Goal: Navigation & Orientation: Find specific page/section

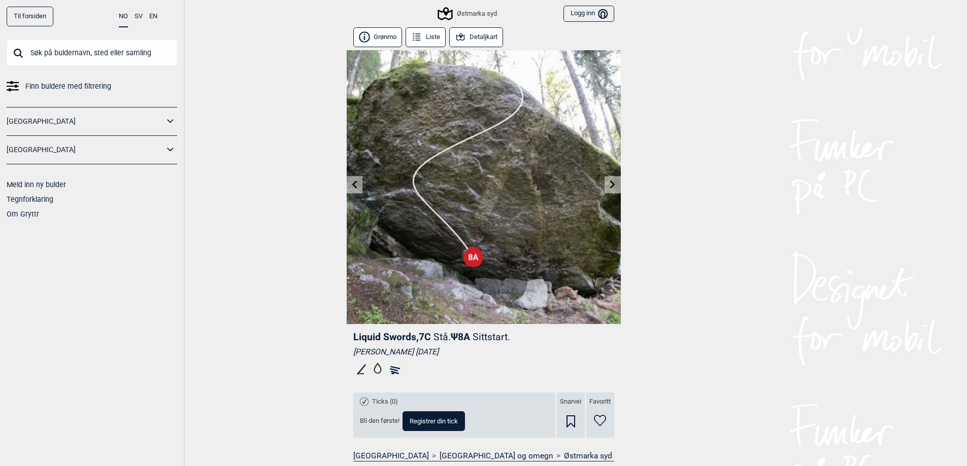
scroll to position [149, 0]
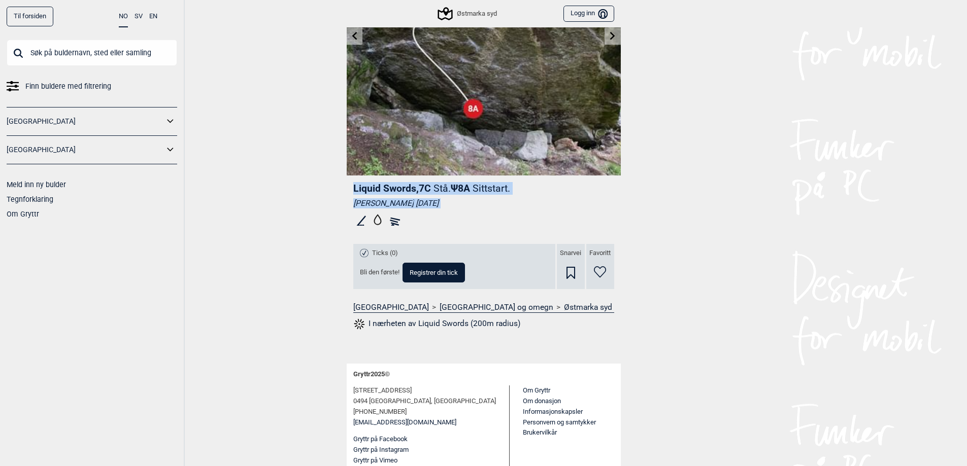
drag, startPoint x: 726, startPoint y: 383, endPoint x: 213, endPoint y: 126, distance: 574.1
click at [215, 125] on html "Til forsiden NO SV EN Finn buldere med filtrering [GEOGRAPHIC_DATA] [GEOGRAPHIC…" at bounding box center [483, 84] width 967 height 466
click at [213, 131] on div "Til forsiden NO SV EN Finn buldere med filtrering [GEOGRAPHIC_DATA] [GEOGRAPHIC…" at bounding box center [483, 84] width 967 height 466
drag, startPoint x: 246, startPoint y: 172, endPoint x: 693, endPoint y: 385, distance: 495.7
click at [690, 318] on html "Til forsiden NO SV EN Finn buldere med filtrering [GEOGRAPHIC_DATA] [GEOGRAPHIC…" at bounding box center [483, 84] width 967 height 466
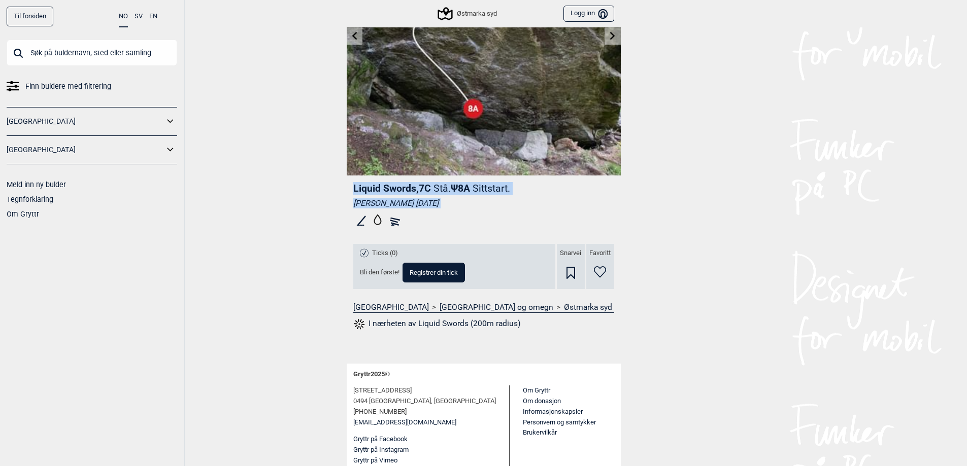
click at [695, 318] on html "Til forsiden NO SV EN Finn buldere med filtrering [GEOGRAPHIC_DATA] [GEOGRAPHIC…" at bounding box center [483, 84] width 967 height 466
drag, startPoint x: 456, startPoint y: 292, endPoint x: 254, endPoint y: 229, distance: 211.4
click at [254, 231] on html "Til forsiden NO SV EN Finn buldere med filtrering [GEOGRAPHIC_DATA] [GEOGRAPHIC…" at bounding box center [483, 84] width 967 height 466
click at [256, 222] on div "Til forsiden NO SV EN Finn buldere med filtrering [GEOGRAPHIC_DATA] [GEOGRAPHIC…" at bounding box center [483, 84] width 967 height 466
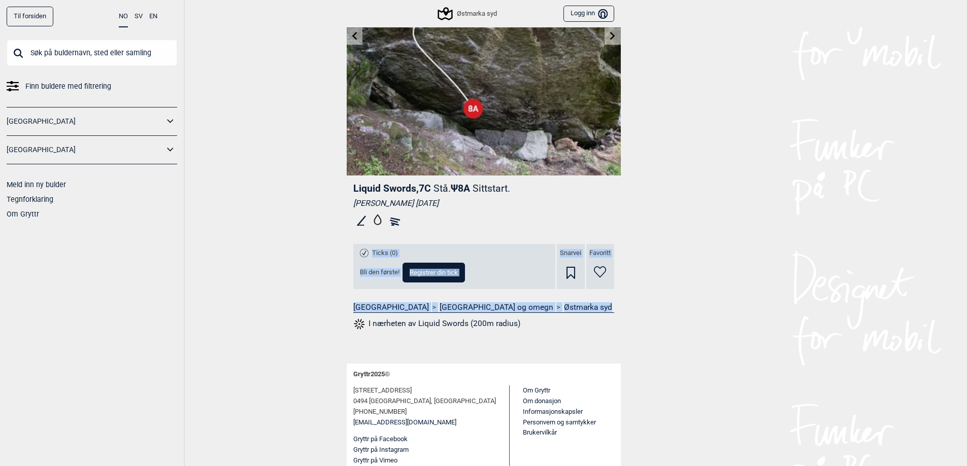
drag, startPoint x: 286, startPoint y: 211, endPoint x: 566, endPoint y: 332, distance: 305.4
click at [566, 318] on div "Til forsiden NO SV EN Finn buldere med filtrering [GEOGRAPHIC_DATA] [GEOGRAPHIC…" at bounding box center [483, 84] width 967 height 466
click at [566, 332] on div "Liquid Swords , 7C Stå. Ψ 8A Sittstart. [PERSON_NAME] [DATE] Ticks (0) Bli den …" at bounding box center [484, 260] width 274 height 168
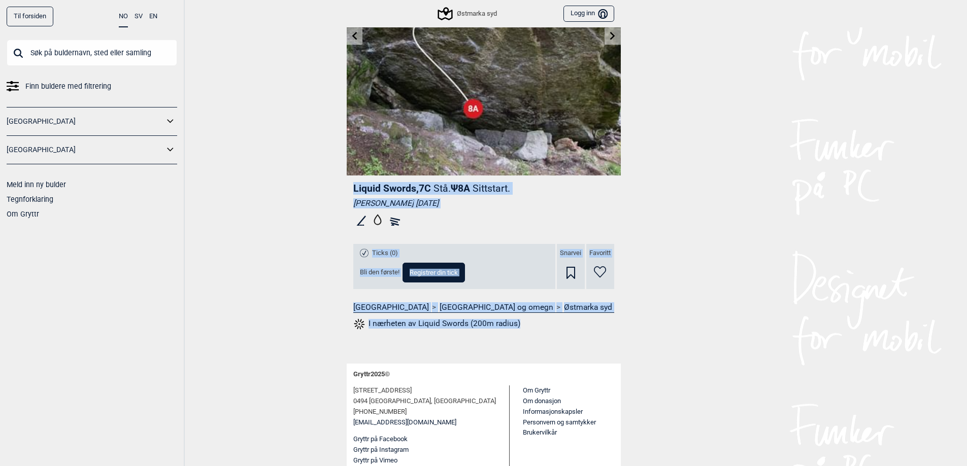
drag, startPoint x: 566, startPoint y: 332, endPoint x: 302, endPoint y: 175, distance: 307.0
click at [302, 175] on div "Til forsiden NO SV EN Finn buldere med filtrering [GEOGRAPHIC_DATA] [GEOGRAPHIC…" at bounding box center [483, 84] width 967 height 466
drag, startPoint x: 313, startPoint y: 188, endPoint x: 525, endPoint y: 332, distance: 256.4
click at [525, 318] on div "Til forsiden NO SV EN Finn buldere med filtrering [GEOGRAPHIC_DATA] [GEOGRAPHIC…" at bounding box center [483, 84] width 967 height 466
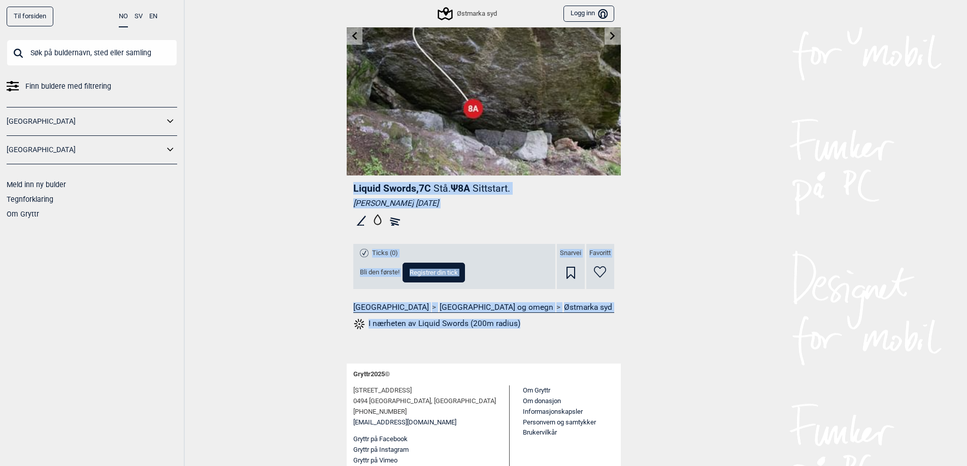
click at [525, 332] on div "Liquid Swords , 7C Stå. Ψ 8A Sittstart. [PERSON_NAME] [DATE] Ticks (0) Bli den …" at bounding box center [484, 260] width 274 height 168
drag, startPoint x: 502, startPoint y: 297, endPoint x: 338, endPoint y: 179, distance: 202.1
click at [341, 179] on div "Til forsiden NO SV EN Finn buldere med filtrering [GEOGRAPHIC_DATA] [GEOGRAPHIC…" at bounding box center [483, 84] width 967 height 466
click at [320, 179] on div "Til forsiden NO SV EN Finn buldere med filtrering [GEOGRAPHIC_DATA] [GEOGRAPHIC…" at bounding box center [483, 84] width 967 height 466
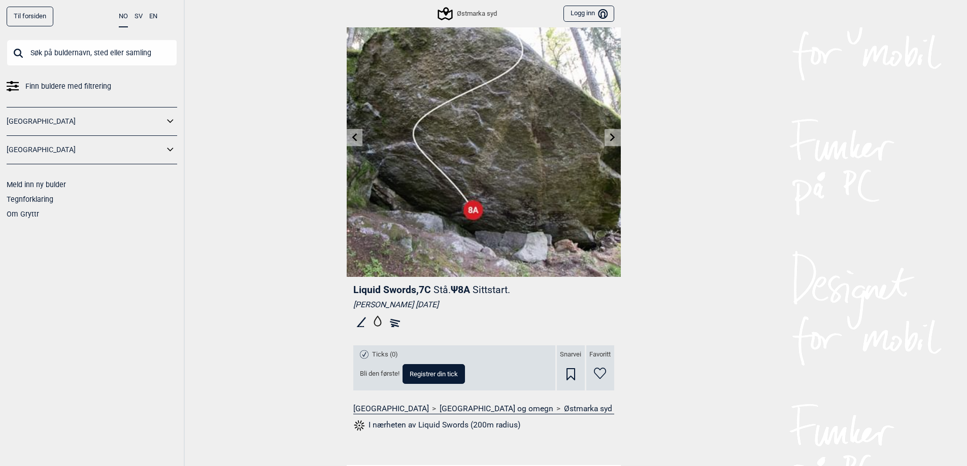
scroll to position [0, 0]
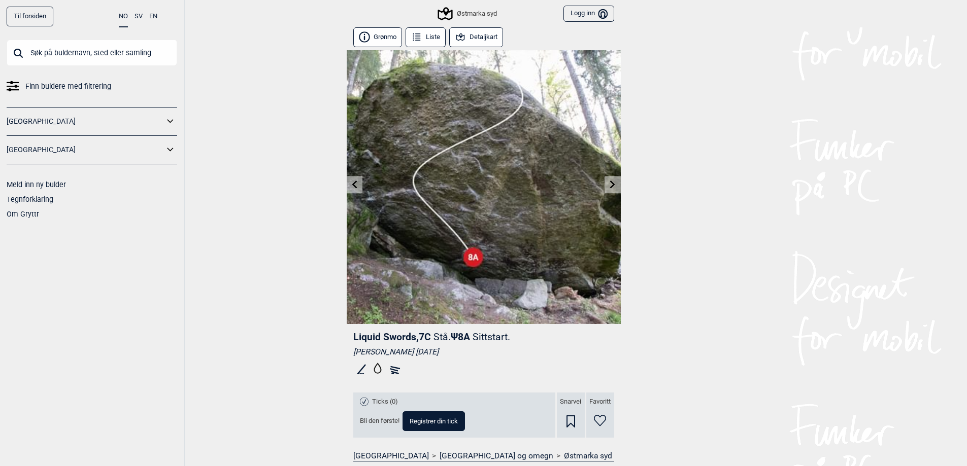
drag, startPoint x: 486, startPoint y: 349, endPoint x: 328, endPoint y: 331, distance: 158.8
click at [328, 331] on div "Til forsiden NO SV EN Finn buldere med filtrering [GEOGRAPHIC_DATA] [GEOGRAPHIC…" at bounding box center [483, 233] width 967 height 466
drag, startPoint x: 344, startPoint y: 337, endPoint x: 476, endPoint y: 361, distance: 134.5
click at [476, 361] on div "Til forsiden NO SV EN Finn buldere med filtrering [GEOGRAPHIC_DATA] [GEOGRAPHIC…" at bounding box center [483, 233] width 967 height 466
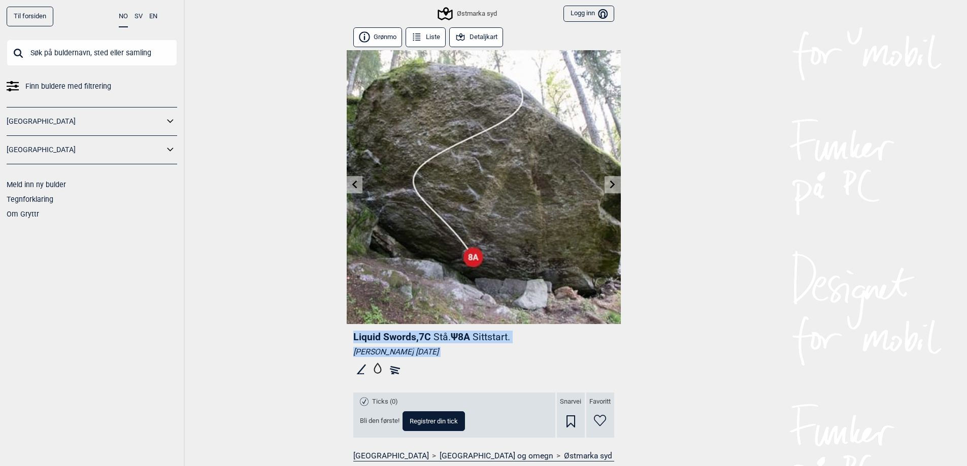
click at [476, 361] on div at bounding box center [483, 370] width 261 height 19
drag, startPoint x: 393, startPoint y: 337, endPoint x: 312, endPoint y: 330, distance: 81.0
click at [312, 330] on div "Til forsiden NO SV EN Finn buldere med filtrering [GEOGRAPHIC_DATA] [GEOGRAPHIC…" at bounding box center [483, 233] width 967 height 466
drag, startPoint x: 312, startPoint y: 330, endPoint x: 474, endPoint y: 349, distance: 163.0
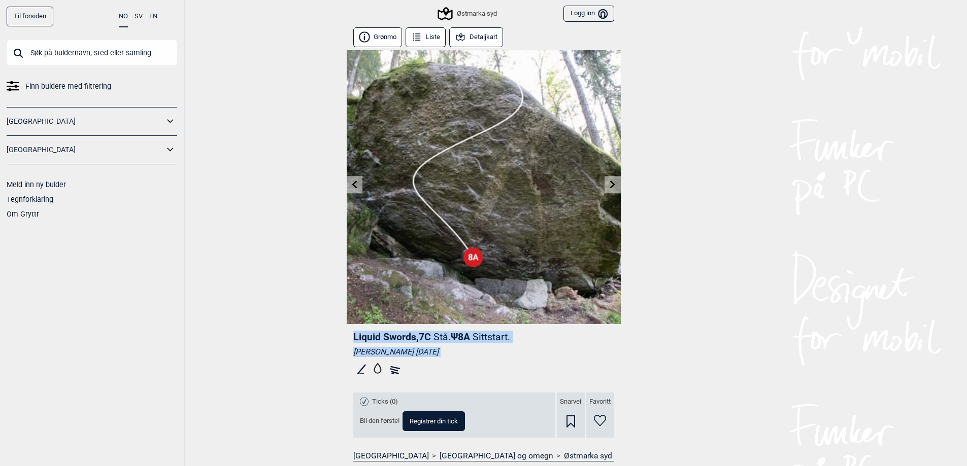
click at [474, 349] on div "Til forsiden NO SV EN Finn buldere med filtrering [GEOGRAPHIC_DATA] [GEOGRAPHIC…" at bounding box center [483, 233] width 967 height 466
click at [474, 349] on div "[PERSON_NAME] [DATE]" at bounding box center [483, 352] width 261 height 10
drag, startPoint x: 473, startPoint y: 351, endPoint x: 326, endPoint y: 336, distance: 147.3
click at [326, 336] on div "Til forsiden NO SV EN Finn buldere med filtrering [GEOGRAPHIC_DATA] [GEOGRAPHIC…" at bounding box center [483, 233] width 967 height 466
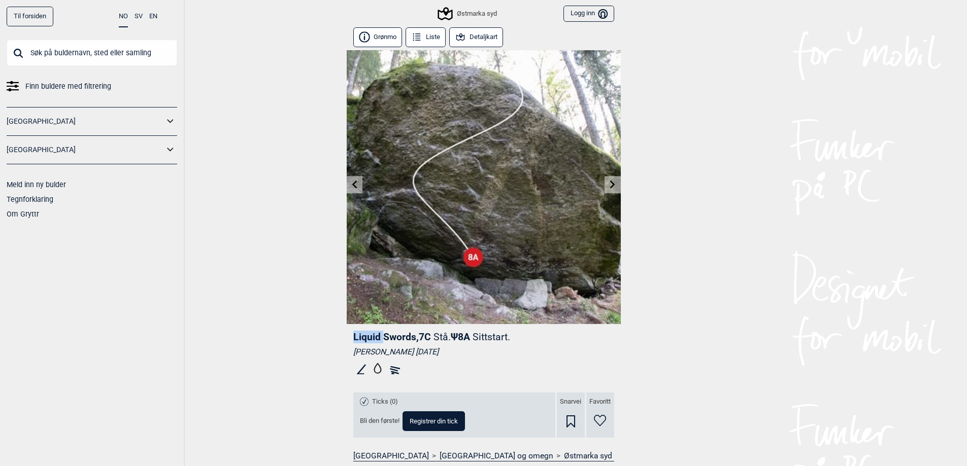
click at [326, 336] on div "Til forsiden NO SV EN Finn buldere med filtrering [GEOGRAPHIC_DATA] [GEOGRAPHIC…" at bounding box center [483, 233] width 967 height 466
click at [330, 336] on div "Til forsiden NO SV EN Finn buldere med filtrering [GEOGRAPHIC_DATA] [GEOGRAPHIC…" at bounding box center [483, 233] width 967 height 466
click at [266, 346] on div "Til forsiden NO SV EN Finn buldere med filtrering [GEOGRAPHIC_DATA] [GEOGRAPHIC…" at bounding box center [483, 233] width 967 height 466
drag, startPoint x: 350, startPoint y: 342, endPoint x: 509, endPoint y: 356, distance: 160.5
click at [509, 356] on div "Liquid Swords , 7C Stå. Ψ 8A Sittstart. [PERSON_NAME] [DATE] Ticks (0) Bli den …" at bounding box center [484, 408] width 274 height 168
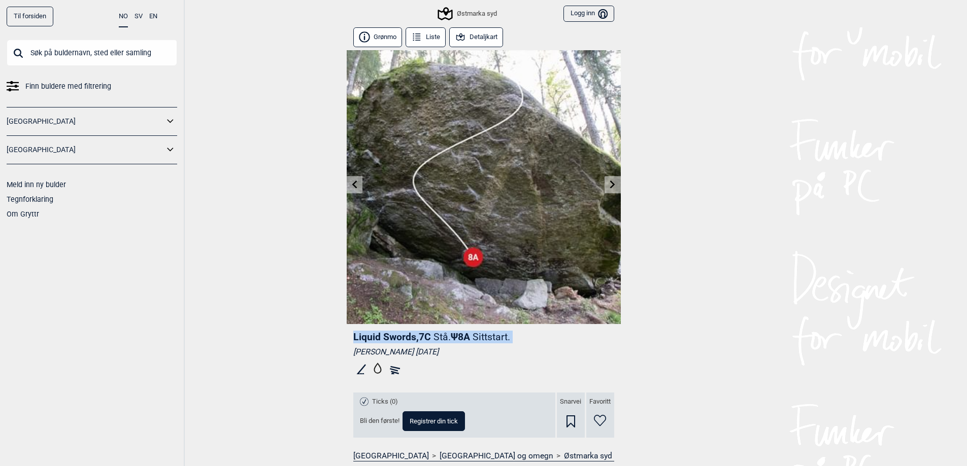
click at [509, 356] on div "[PERSON_NAME] [DATE]" at bounding box center [483, 352] width 261 height 10
click at [484, 31] on button "Detaljkart" at bounding box center [476, 37] width 54 height 20
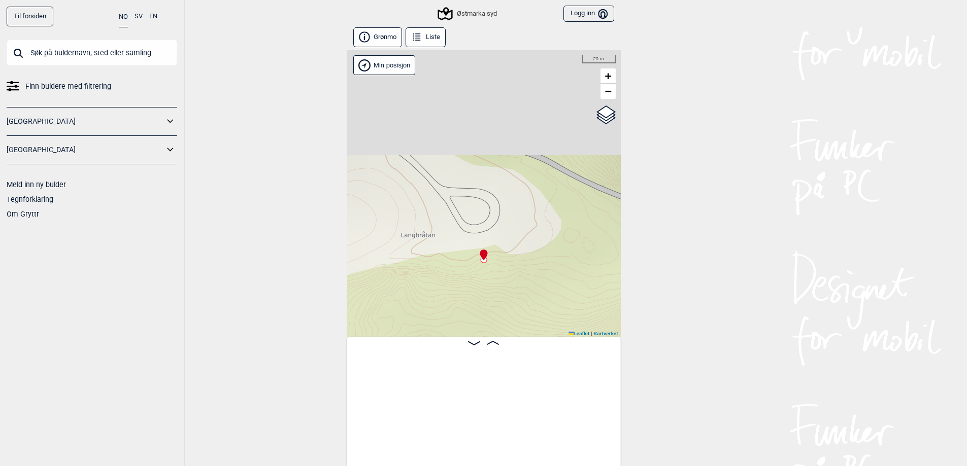
scroll to position [0, 429]
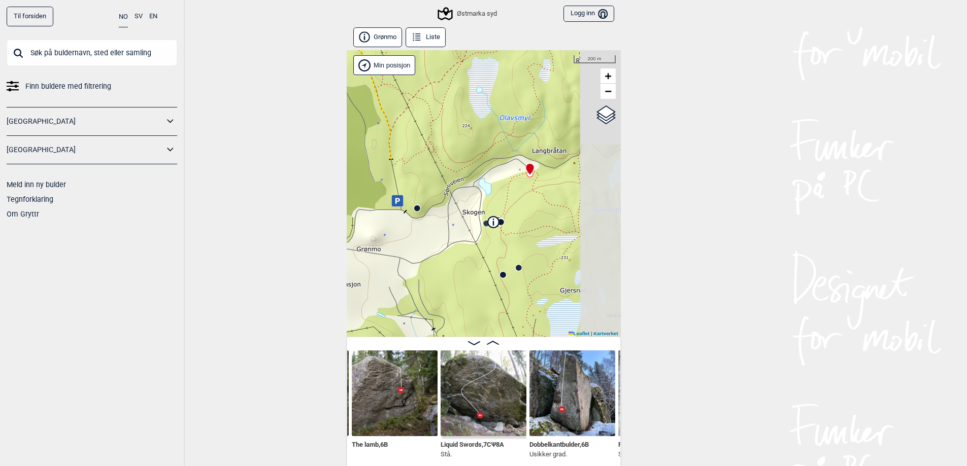
drag, startPoint x: 485, startPoint y: 174, endPoint x: 379, endPoint y: 219, distance: 115.9
click at [379, 219] on div "Østmarka syd Min posisjon 200 m + − Kartverket OpenStreetMap Google satellite L…" at bounding box center [484, 193] width 274 height 287
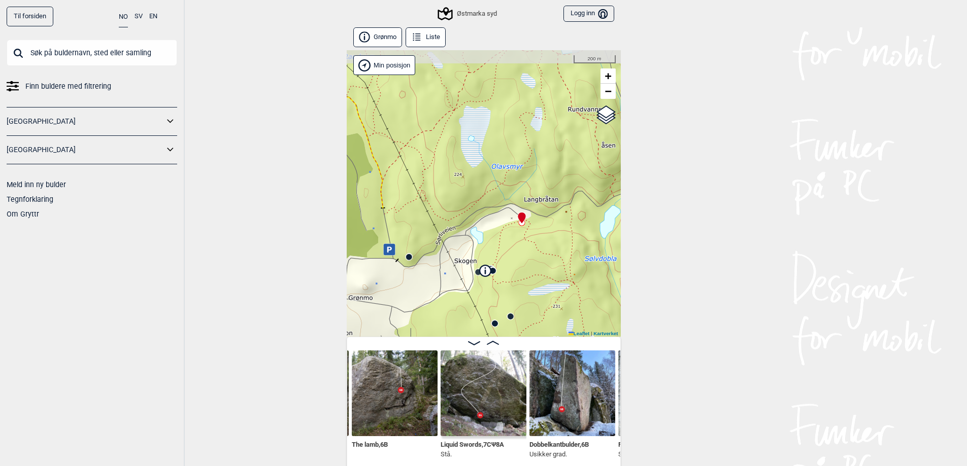
drag, startPoint x: 514, startPoint y: 187, endPoint x: 471, endPoint y: 204, distance: 46.0
click at [471, 203] on div "Østmarka syd Min posisjon 200 m + − Kartverket OpenStreetMap Google satellite L…" at bounding box center [484, 193] width 274 height 287
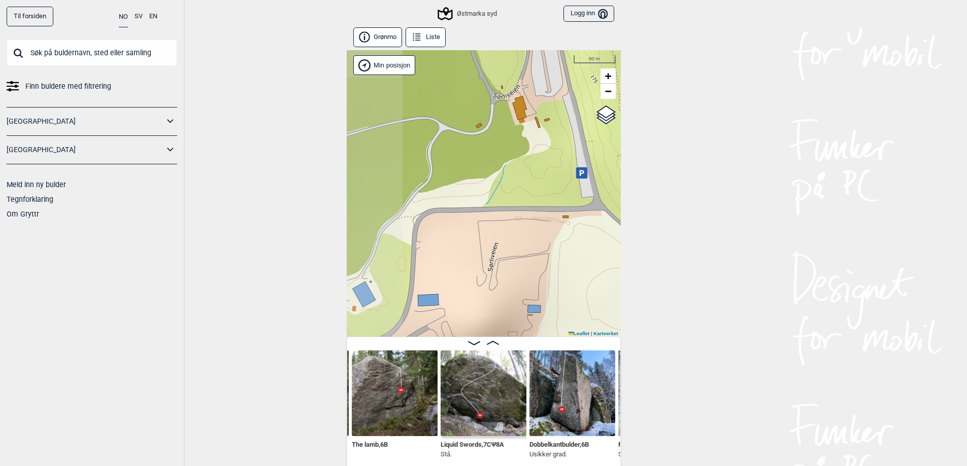
drag, startPoint x: 414, startPoint y: 173, endPoint x: 433, endPoint y: 176, distance: 18.9
click at [575, 176] on icon at bounding box center [581, 173] width 12 height 12
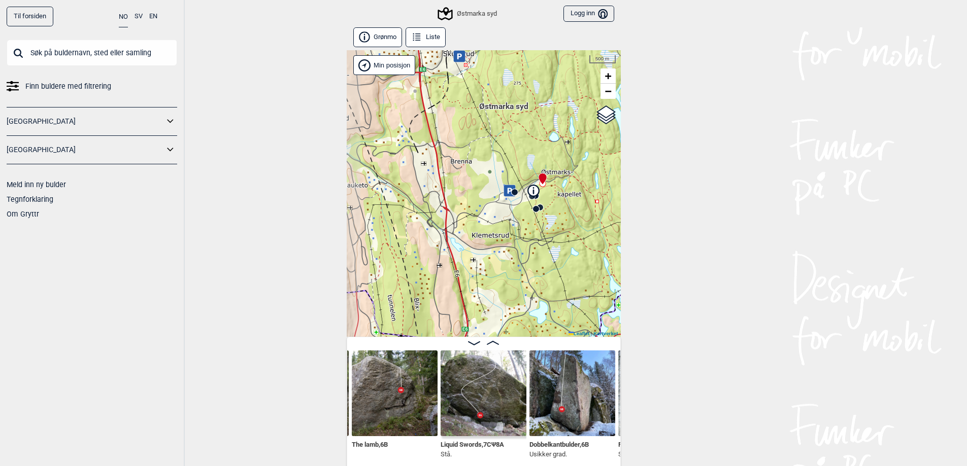
drag, startPoint x: 433, startPoint y: 175, endPoint x: 509, endPoint y: 191, distance: 78.2
click at [509, 191] on icon at bounding box center [509, 191] width 5 height 6
drag, startPoint x: 292, startPoint y: 201, endPoint x: 759, endPoint y: 313, distance: 480.0
click at [759, 313] on div "Til forsiden NO SV EN Finn buldere med filtrering [GEOGRAPHIC_DATA] [GEOGRAPHIC…" at bounding box center [483, 233] width 967 height 466
click at [699, 338] on div "Til forsiden NO SV EN Finn buldere med filtrering [GEOGRAPHIC_DATA] [GEOGRAPHIC…" at bounding box center [483, 233] width 967 height 466
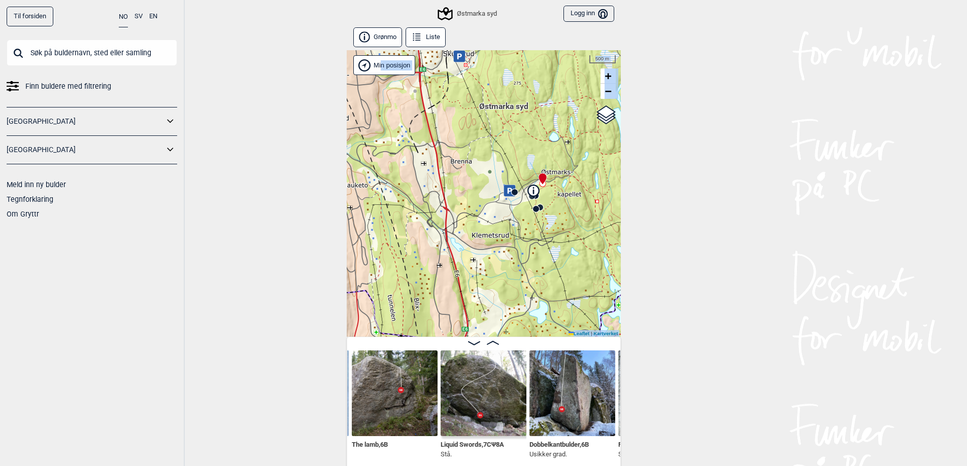
drag, startPoint x: 362, startPoint y: 202, endPoint x: 238, endPoint y: 144, distance: 137.3
click at [238, 144] on div "Til forsiden NO SV EN Finn buldere med filtrering [GEOGRAPHIC_DATA] [GEOGRAPHIC…" at bounding box center [483, 233] width 967 height 466
drag, startPoint x: 238, startPoint y: 144, endPoint x: 804, endPoint y: 428, distance: 633.4
click at [804, 428] on div "Til forsiden NO SV EN Finn buldere med filtrering [GEOGRAPHIC_DATA] [GEOGRAPHIC…" at bounding box center [483, 233] width 967 height 466
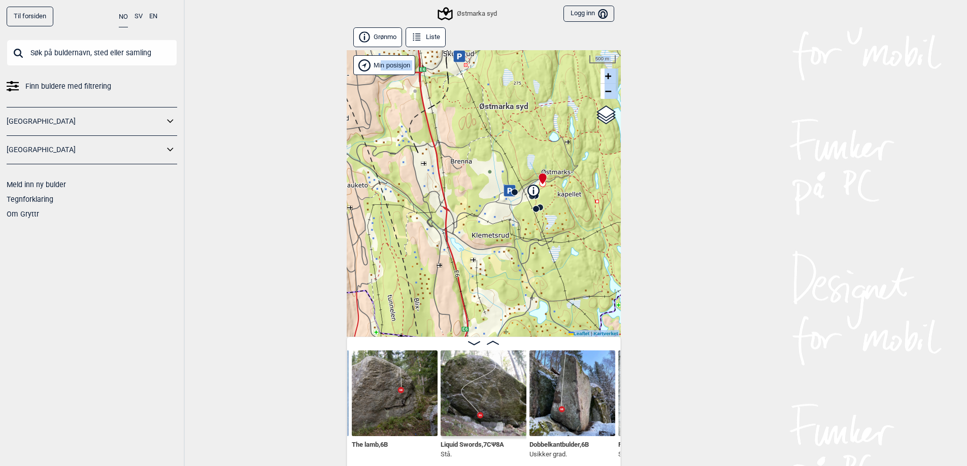
click at [269, 275] on div "Til forsiden NO SV EN Finn buldere med filtrering [GEOGRAPHIC_DATA] [GEOGRAPHIC…" at bounding box center [483, 233] width 967 height 466
drag, startPoint x: 249, startPoint y: 279, endPoint x: 688, endPoint y: 410, distance: 457.6
click at [690, 408] on div "Til forsiden NO SV EN Finn buldere med filtrering [GEOGRAPHIC_DATA] [GEOGRAPHIC…" at bounding box center [483, 233] width 967 height 466
click at [237, 324] on div "Til forsiden NO SV EN Finn buldere med filtrering [GEOGRAPHIC_DATA] [GEOGRAPHIC…" at bounding box center [483, 233] width 967 height 466
click at [246, 276] on div "Til forsiden NO SV EN Finn buldere med filtrering [GEOGRAPHIC_DATA] [GEOGRAPHIC…" at bounding box center [483, 233] width 967 height 466
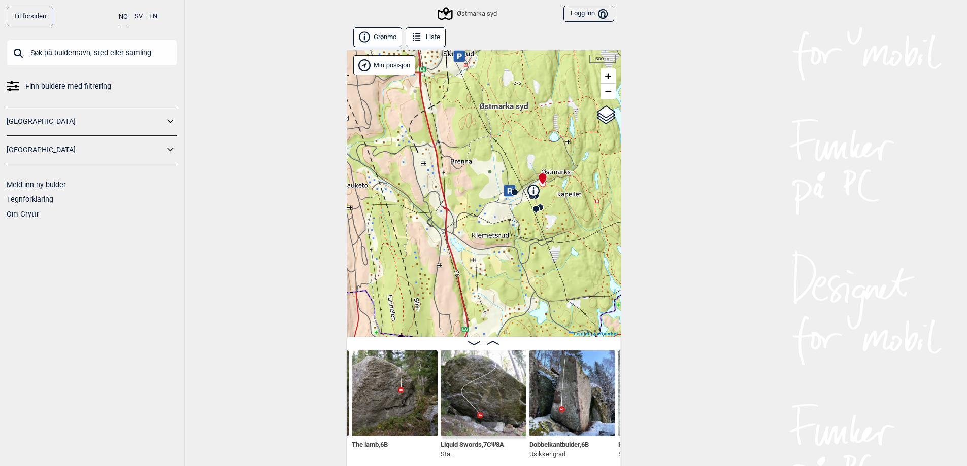
drag, startPoint x: 192, startPoint y: 229, endPoint x: 203, endPoint y: 268, distance: 40.5
click at [553, 313] on div "Til forsiden NO SV EN Finn buldere med filtrering [GEOGRAPHIC_DATA] [GEOGRAPHIC…" at bounding box center [483, 233] width 967 height 466
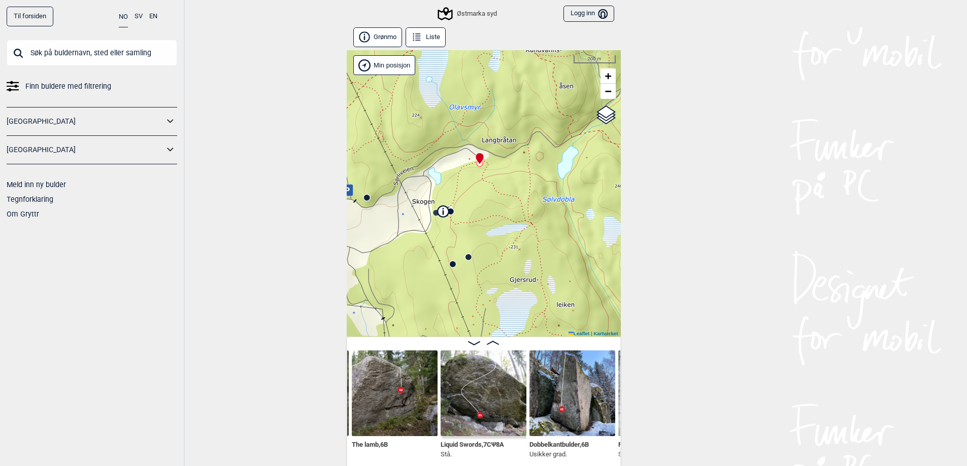
click at [450, 210] on circle at bounding box center [451, 212] width 6 height 6
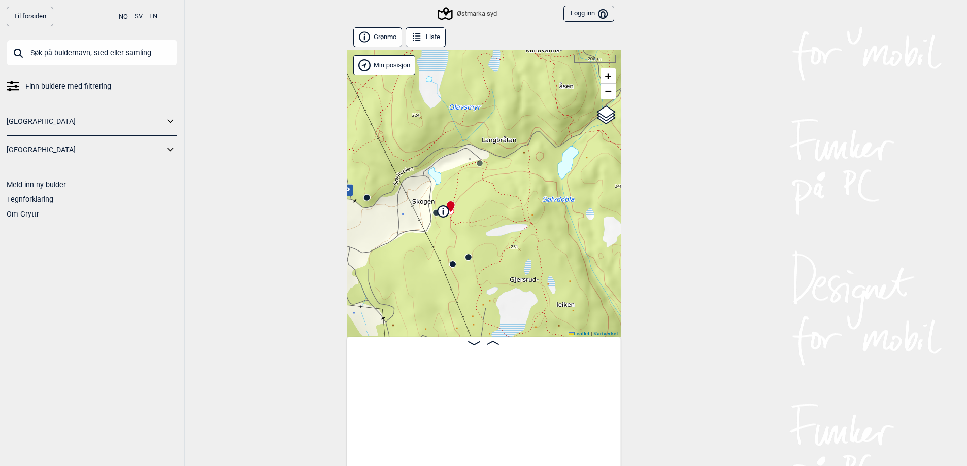
scroll to position [0, 1816]
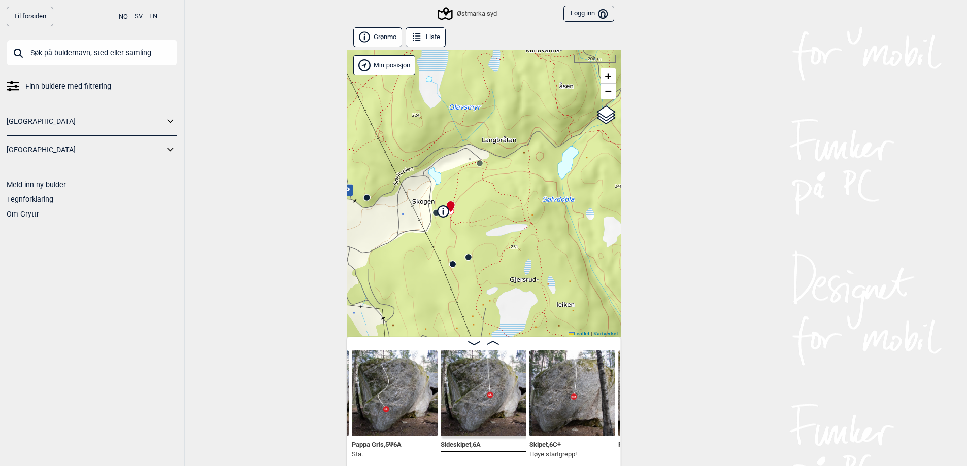
click at [252, 237] on div "Til forsiden NO SV EN Finn buldere med filtrering [GEOGRAPHIC_DATA] [GEOGRAPHIC…" at bounding box center [483, 233] width 967 height 466
